Goal: Check status: Check status

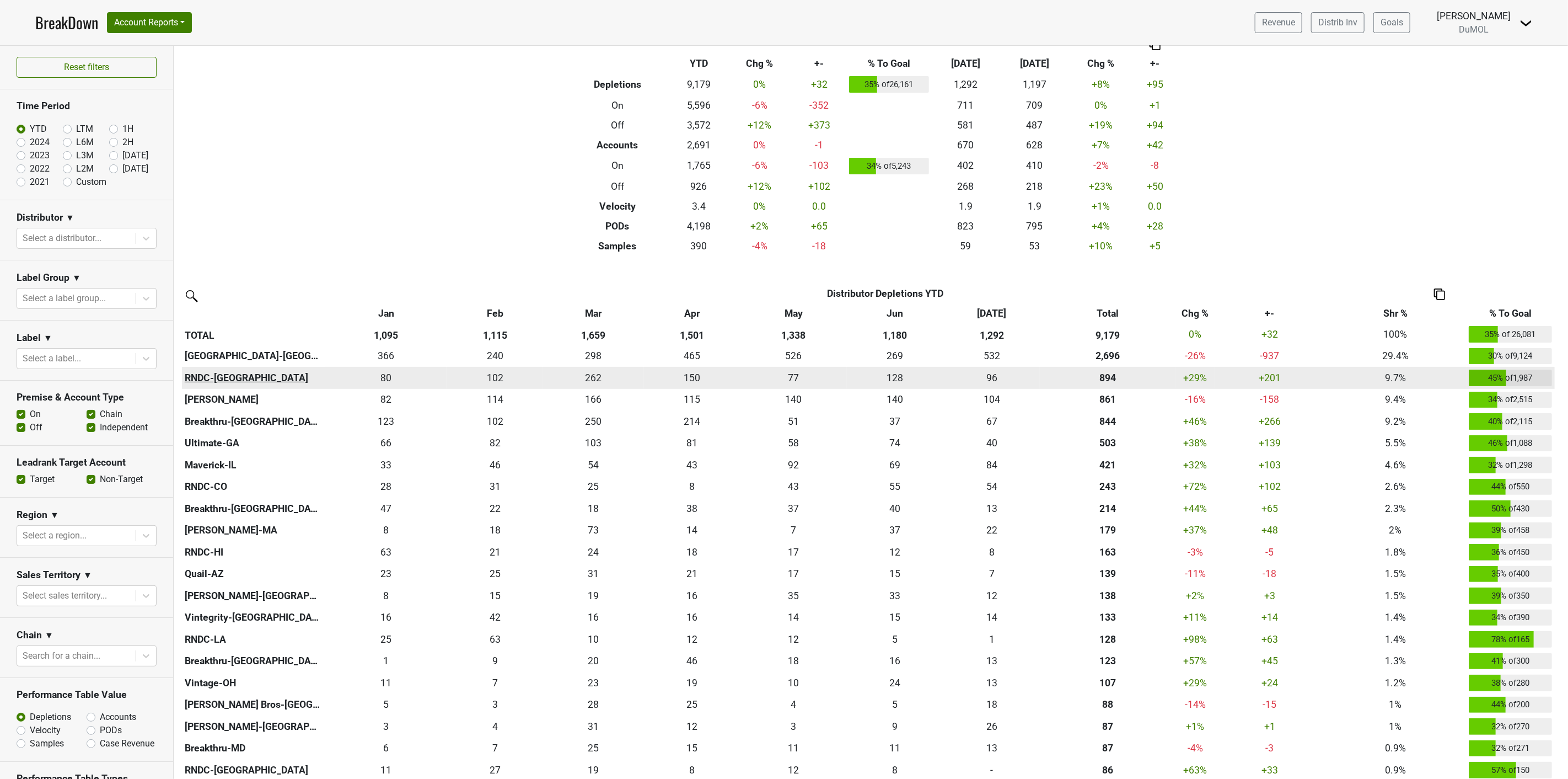
scroll to position [62, 0]
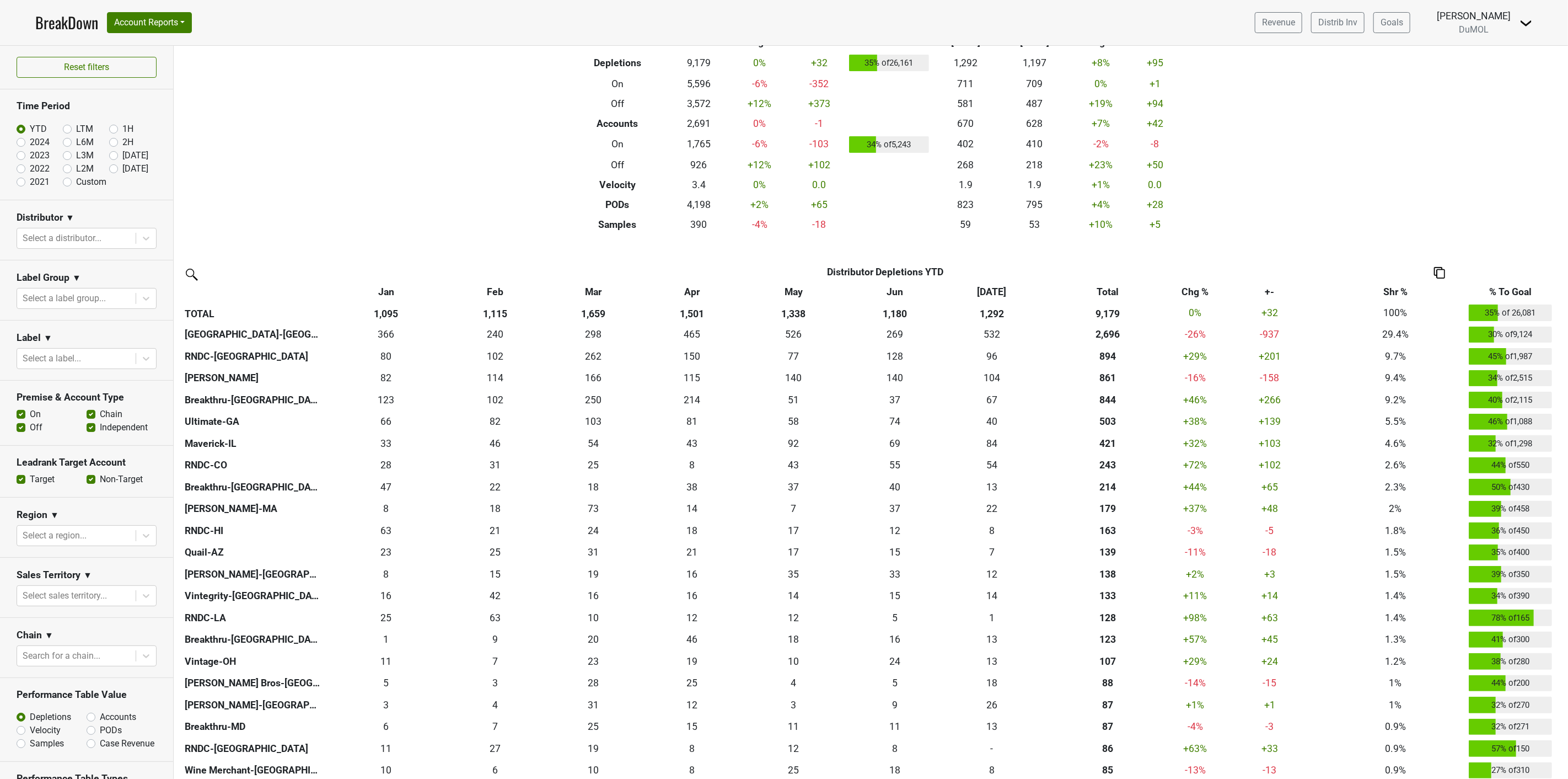
click at [122, 171] on label "[DATE]" at bounding box center [135, 169] width 26 height 13
click at [109, 171] on input "[DATE]" at bounding box center [131, 167] width 44 height 11
radio input "true"
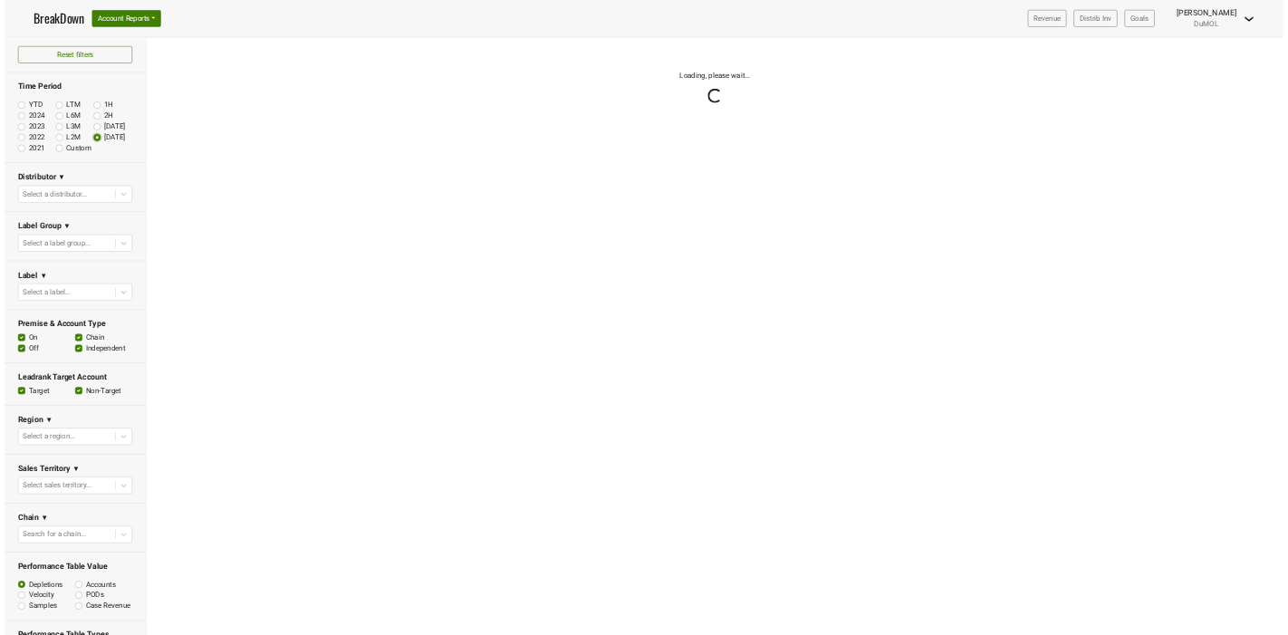
scroll to position [0, 0]
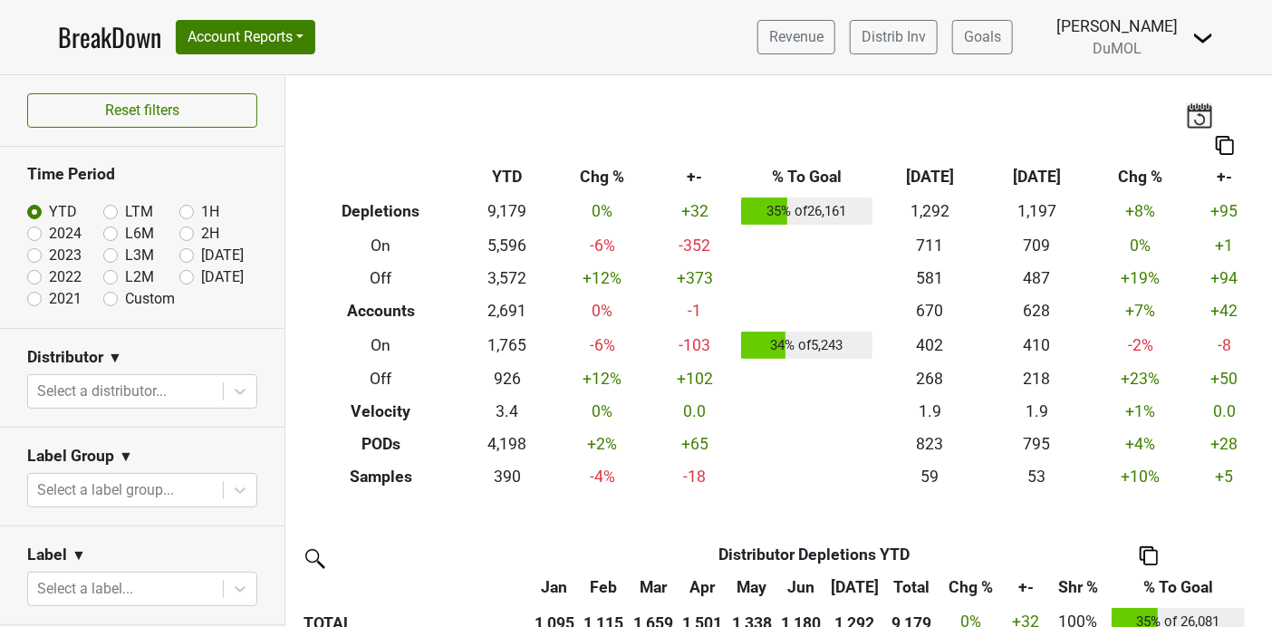
click at [201, 279] on label "[DATE]" at bounding box center [222, 277] width 43 height 22
click at [181, 279] on input "[DATE]" at bounding box center [215, 275] width 72 height 18
radio input "true"
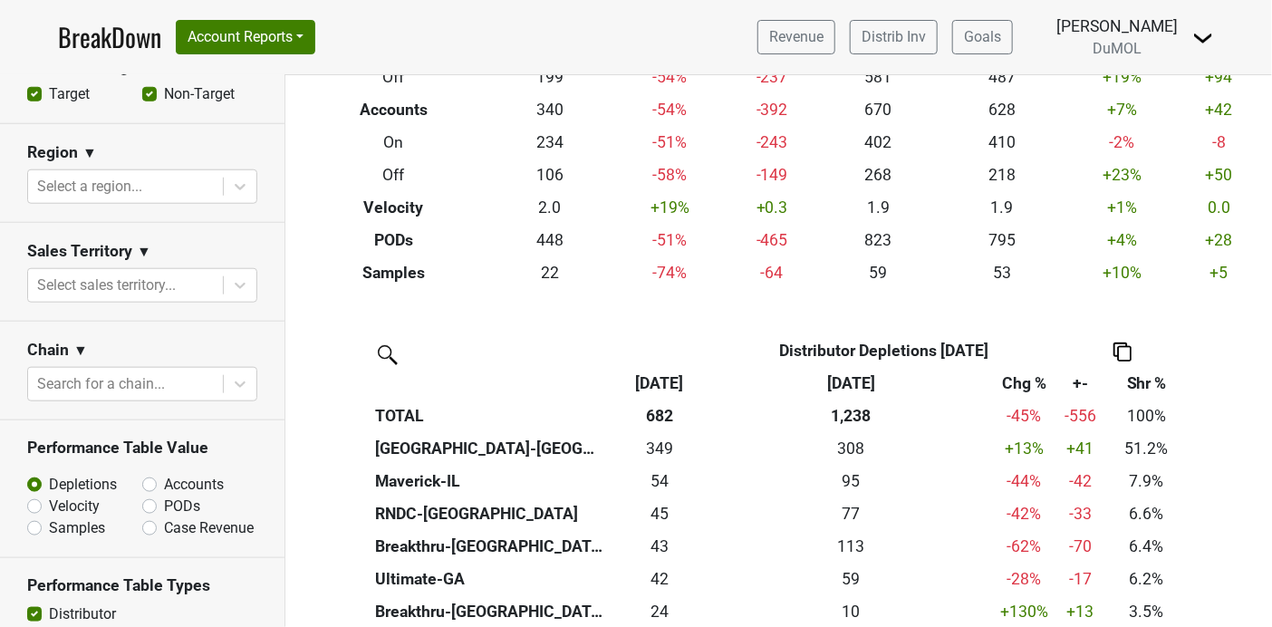
scroll to position [708, 0]
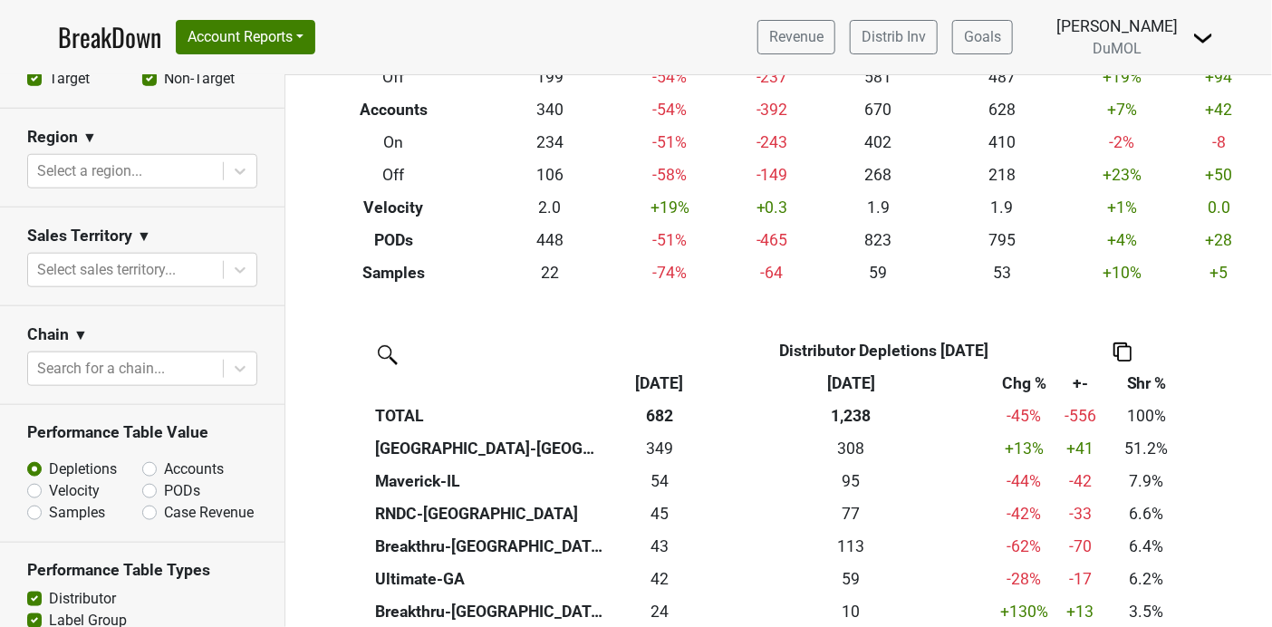
click at [164, 467] on label "Accounts" at bounding box center [194, 469] width 60 height 22
click at [142, 467] on input "Accounts" at bounding box center [197, 467] width 110 height 18
radio input "true"
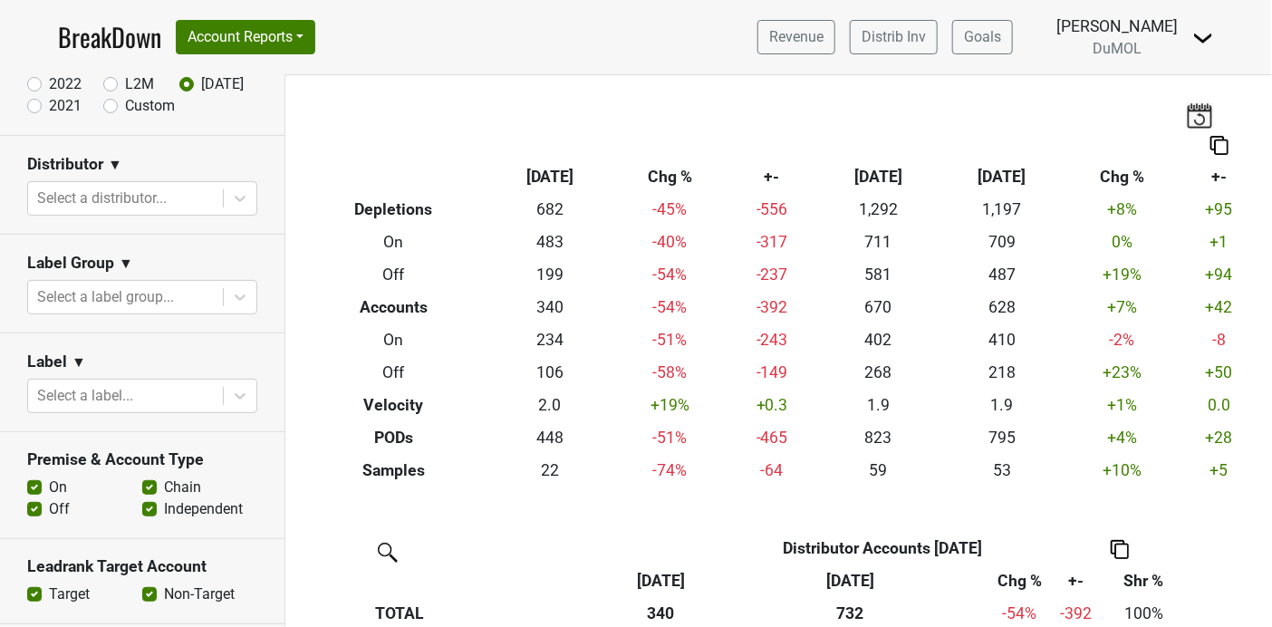
scroll to position [236, 0]
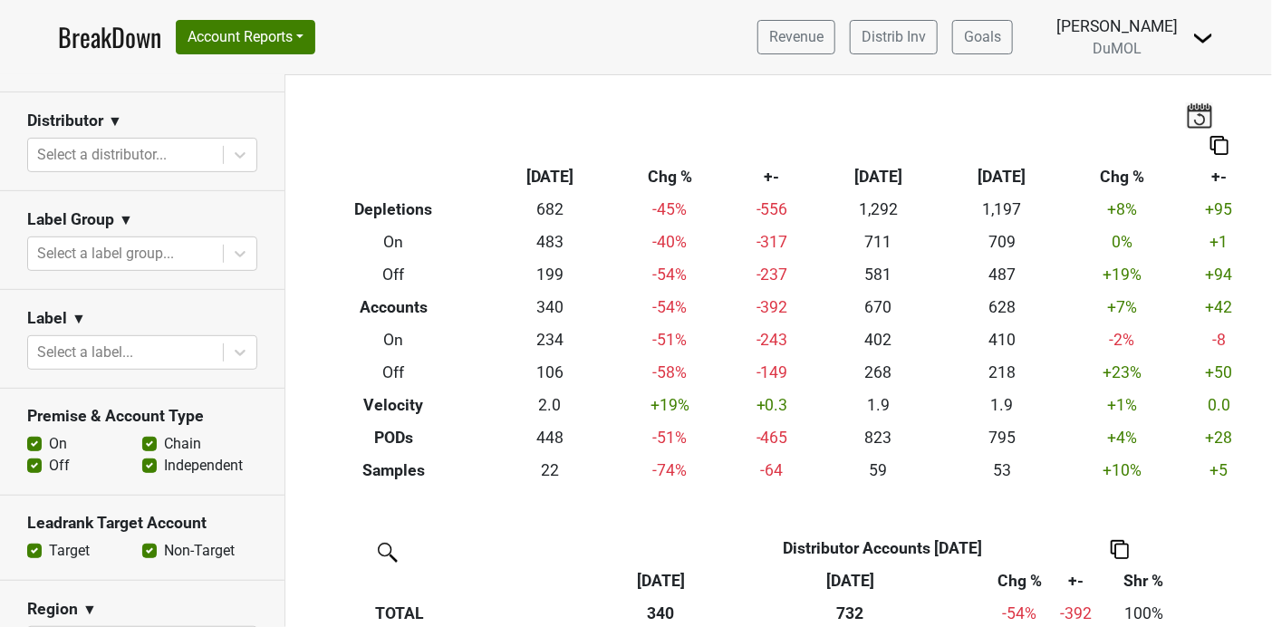
click at [49, 464] on label "Off" at bounding box center [59, 466] width 21 height 22
click at [32, 464] on input "Off" at bounding box center [34, 464] width 14 height 18
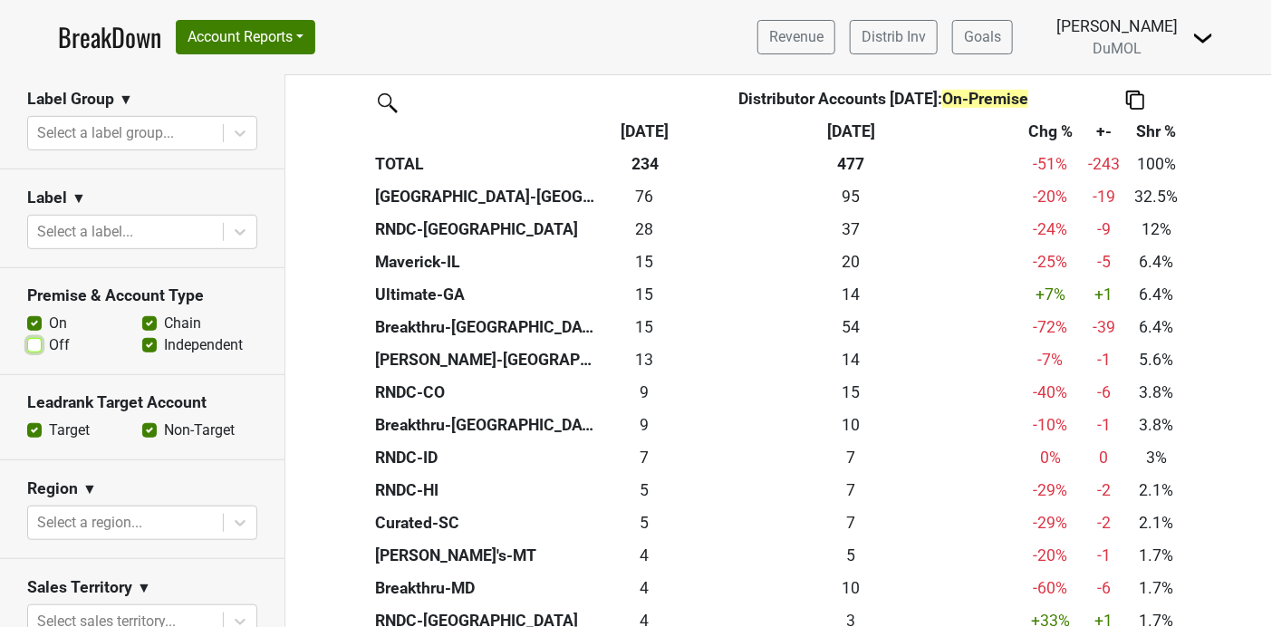
scroll to position [280, 0]
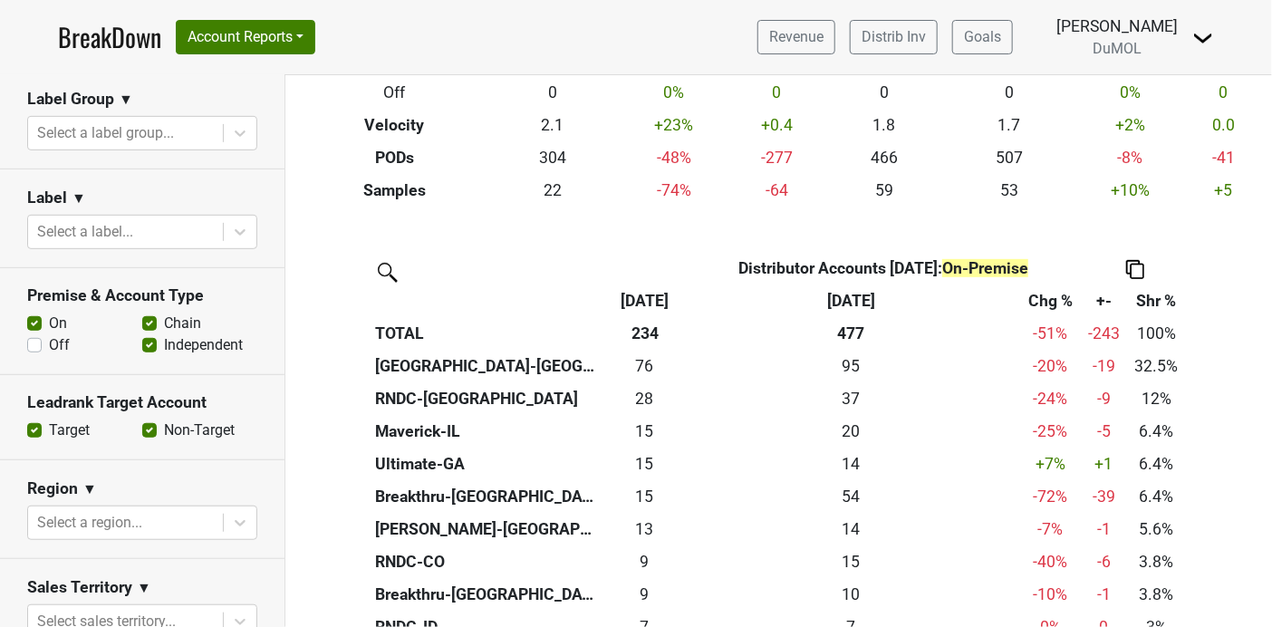
click at [49, 345] on label "Off" at bounding box center [59, 345] width 21 height 22
click at [34, 345] on input "Off" at bounding box center [34, 343] width 14 height 18
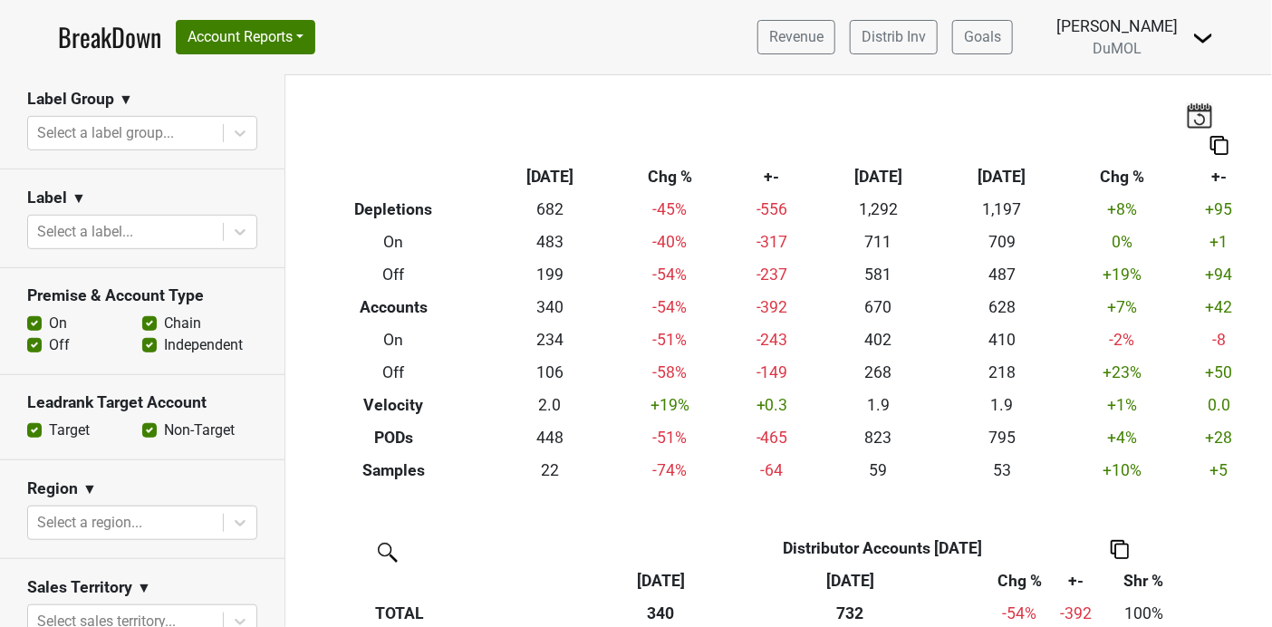
click at [49, 342] on label "Off" at bounding box center [59, 345] width 21 height 22
click at [33, 342] on input "Off" at bounding box center [34, 343] width 14 height 18
checkbox input "false"
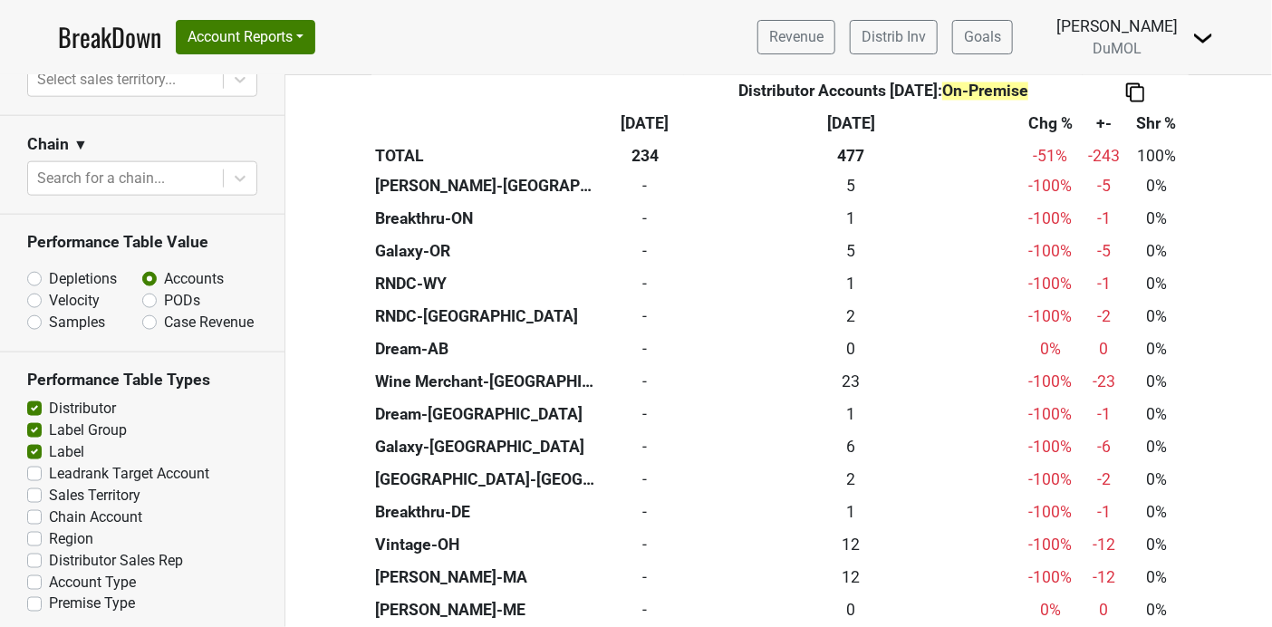
scroll to position [925, 0]
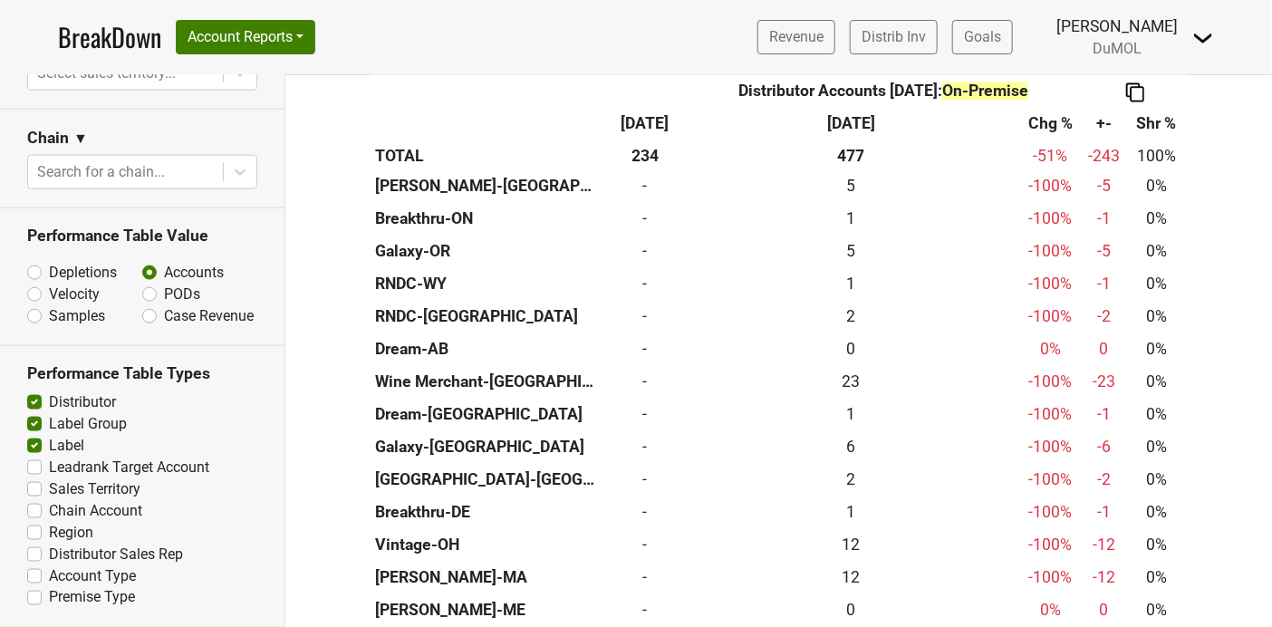
click at [49, 532] on label "Region" at bounding box center [71, 533] width 44 height 22
click at [35, 532] on input "Region" at bounding box center [34, 531] width 14 height 18
checkbox input "true"
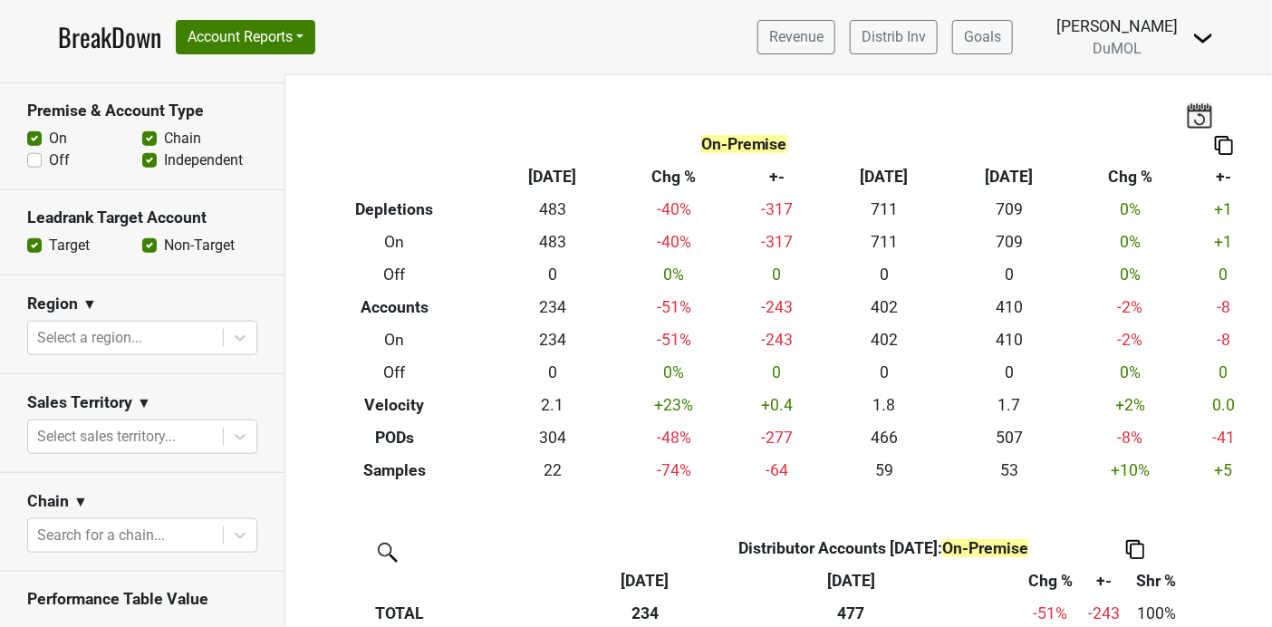
scroll to position [0, 0]
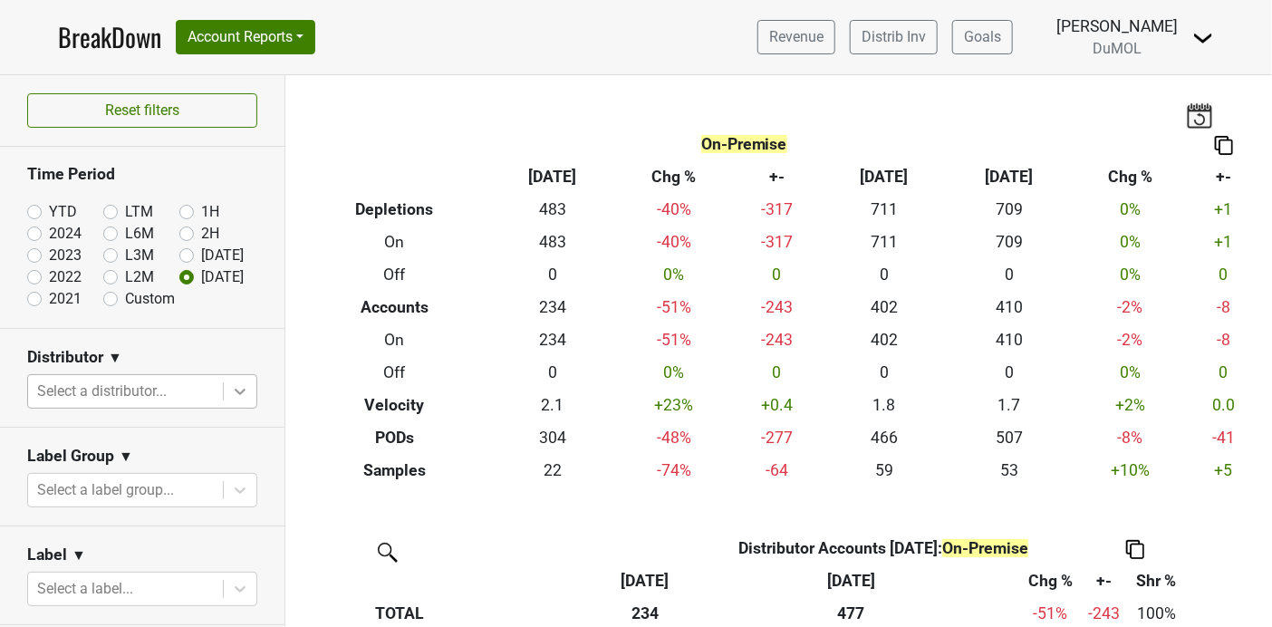
click at [231, 391] on icon at bounding box center [240, 391] width 18 height 18
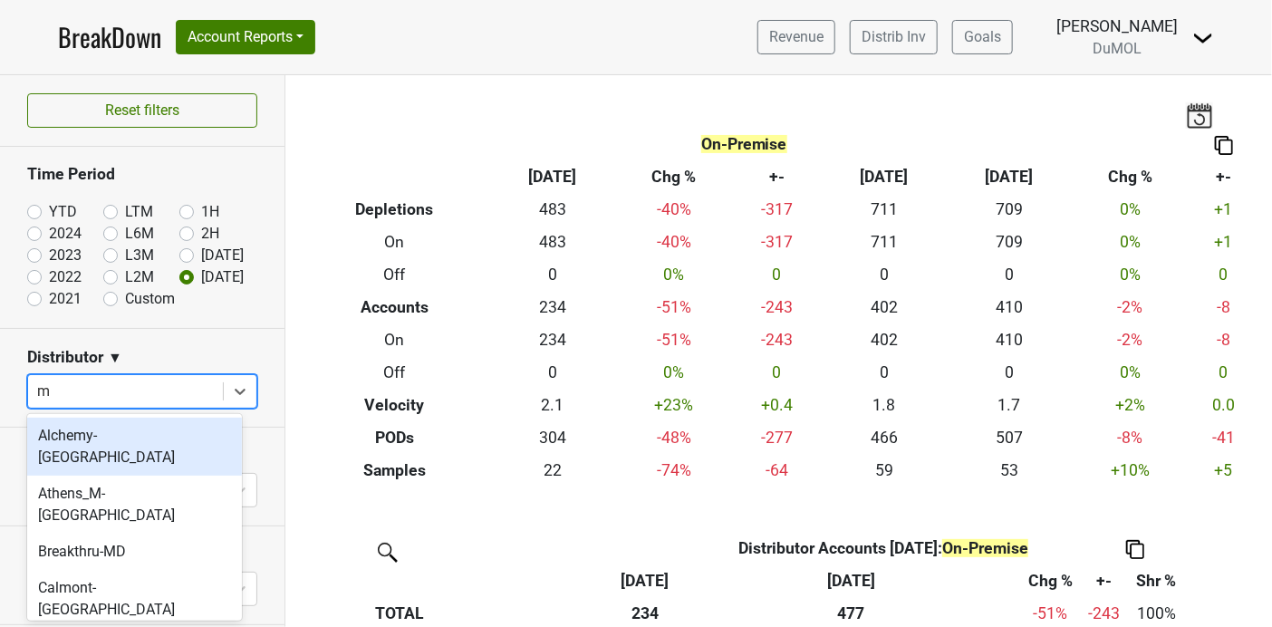
type input "mo"
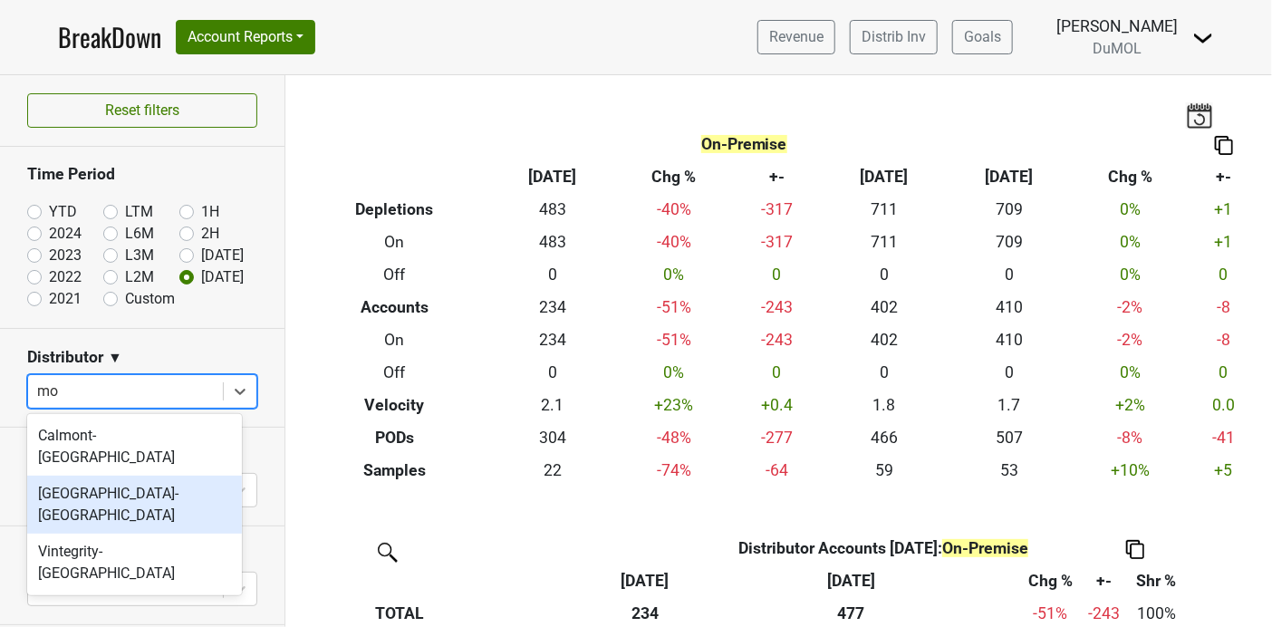
click at [122, 477] on div "[GEOGRAPHIC_DATA]-[GEOGRAPHIC_DATA]" at bounding box center [134, 505] width 215 height 58
